Goal: Find specific page/section: Find specific page/section

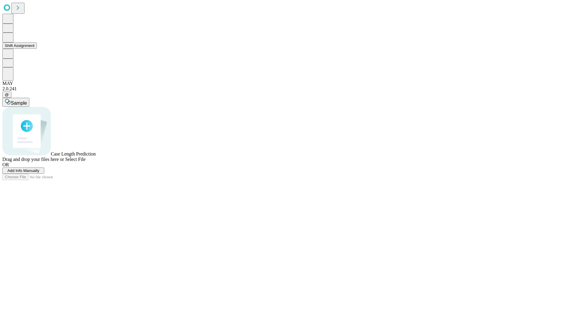
click at [37, 49] on button "Shift Assignment" at bounding box center [19, 45] width 34 height 6
